Goal: Navigation & Orientation: Understand site structure

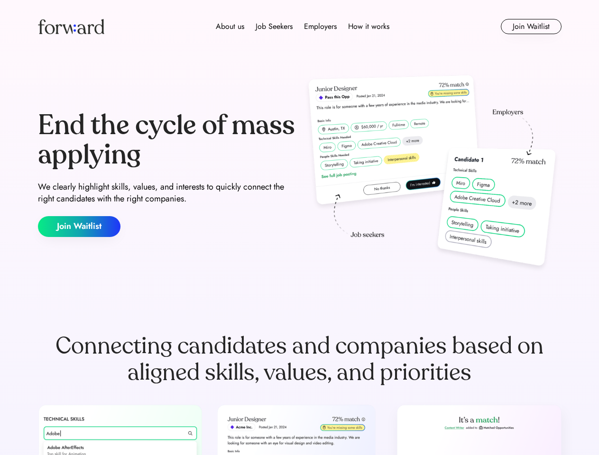
click at [299, 228] on div "End the cycle of mass applying We clearly highlight skills, values, and interes…" at bounding box center [300, 174] width 524 height 204
click at [300, 27] on div "About us Job Seekers Employers How it works" at bounding box center [303, 26] width 374 height 11
click at [71, 27] on img at bounding box center [71, 26] width 66 height 15
click at [303, 27] on div "About us Job Seekers Employers How it works" at bounding box center [303, 26] width 374 height 11
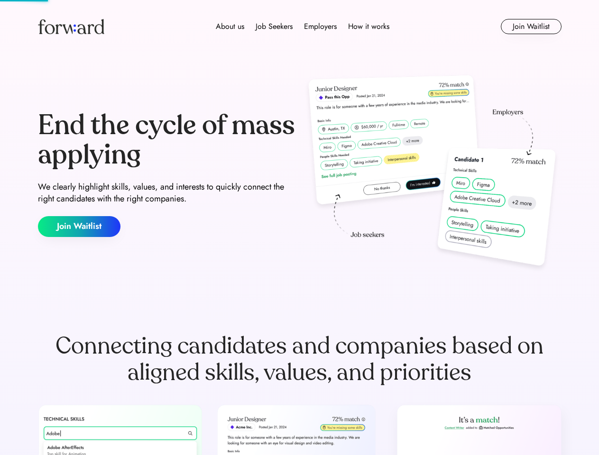
click at [230, 27] on div "About us" at bounding box center [230, 26] width 28 height 11
click at [274, 27] on div "Job Seekers" at bounding box center [274, 26] width 37 height 11
click at [320, 27] on div "Employers" at bounding box center [320, 26] width 33 height 11
click at [368, 27] on div "How it works" at bounding box center [368, 26] width 41 height 11
click at [531, 27] on button "Join Waitlist" at bounding box center [531, 26] width 61 height 15
